Goal: Task Accomplishment & Management: Use online tool/utility

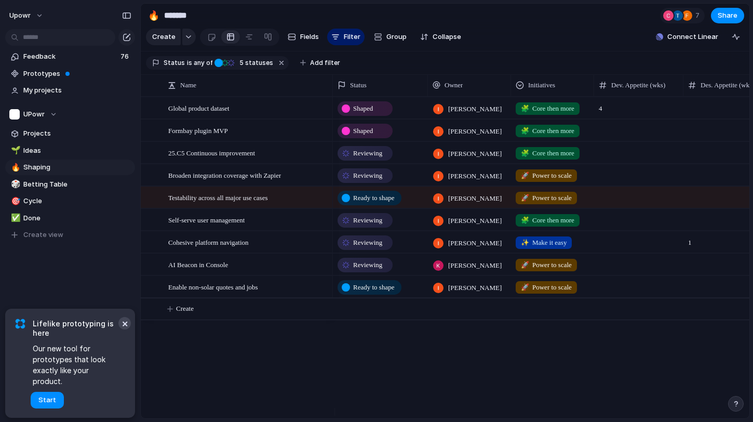
click at [120, 329] on button "×" at bounding box center [124, 323] width 12 height 12
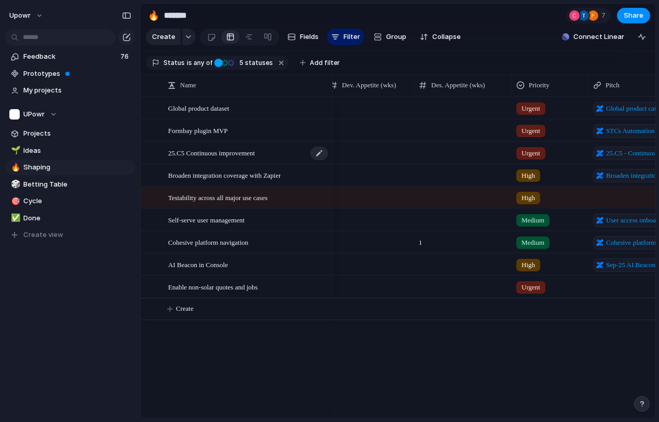
scroll to position [0, 450]
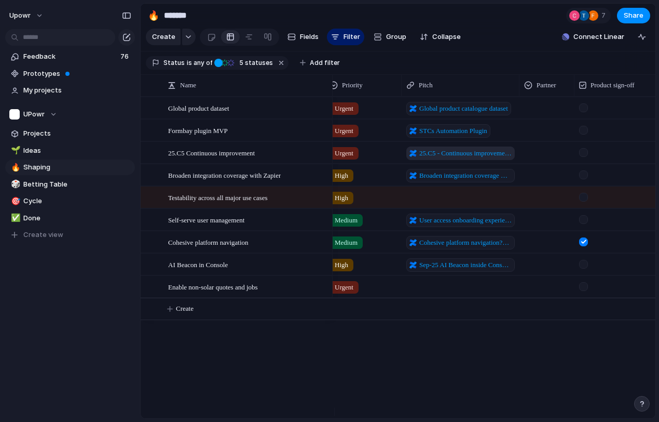
click at [432, 160] on link "25.C5 - Continuous improvement pitch items" at bounding box center [461, 152] width 109 height 13
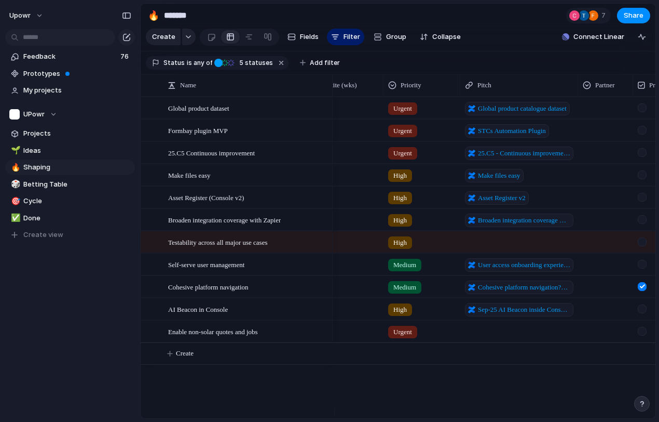
scroll to position [0, 398]
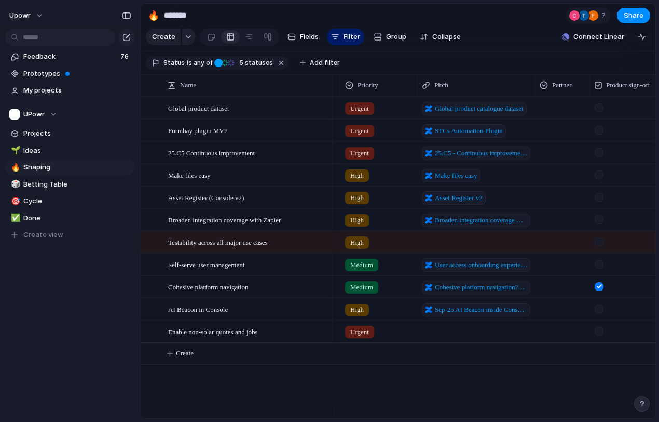
click at [359, 337] on span "Urgent" at bounding box center [359, 332] width 19 height 10
click at [473, 389] on div "Urgent High Medium Low No Priority" at bounding box center [329, 211] width 659 height 422
